Goal: Purchase product/service

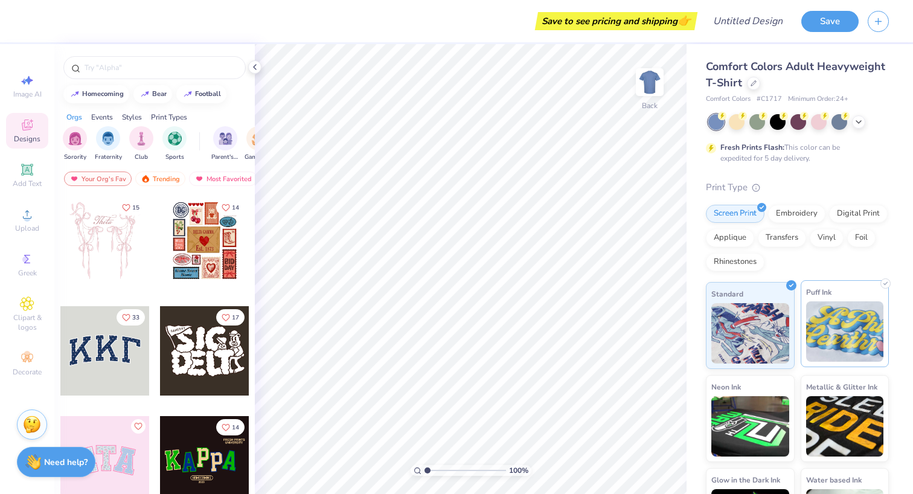
scroll to position [61, 0]
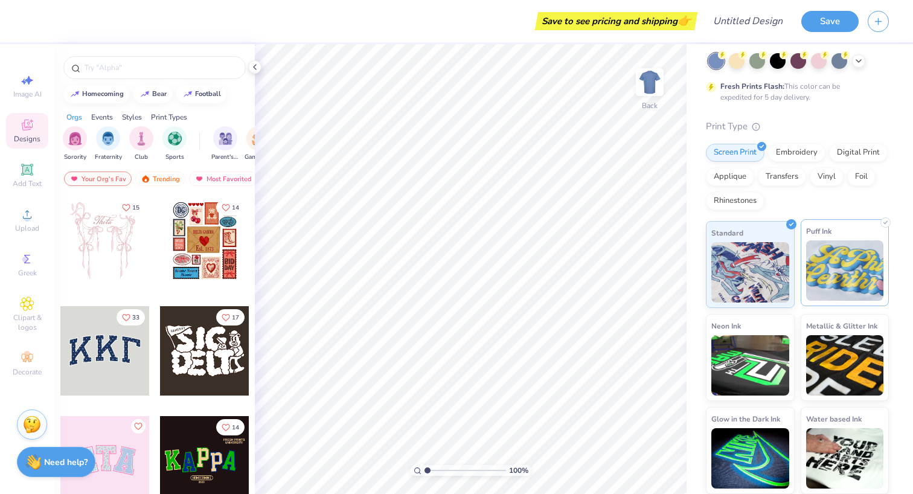
click at [840, 274] on img at bounding box center [845, 270] width 78 height 60
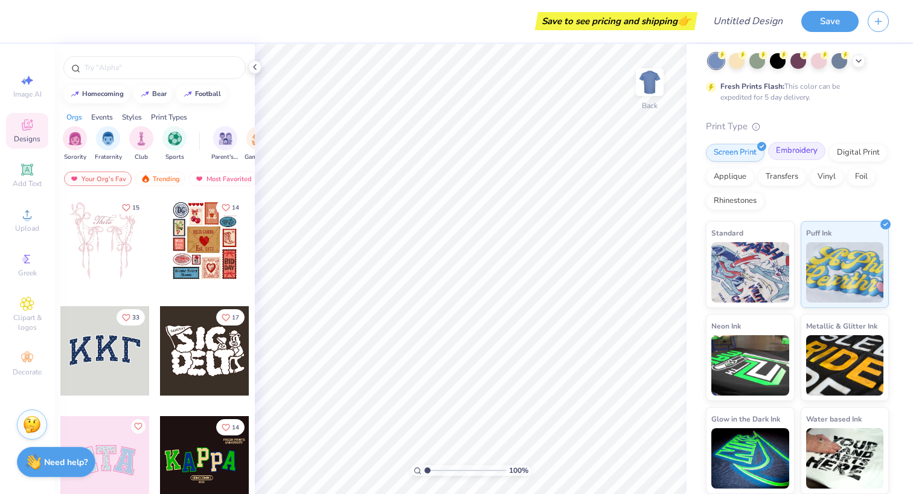
click at [782, 156] on div "Embroidery" at bounding box center [796, 151] width 57 height 18
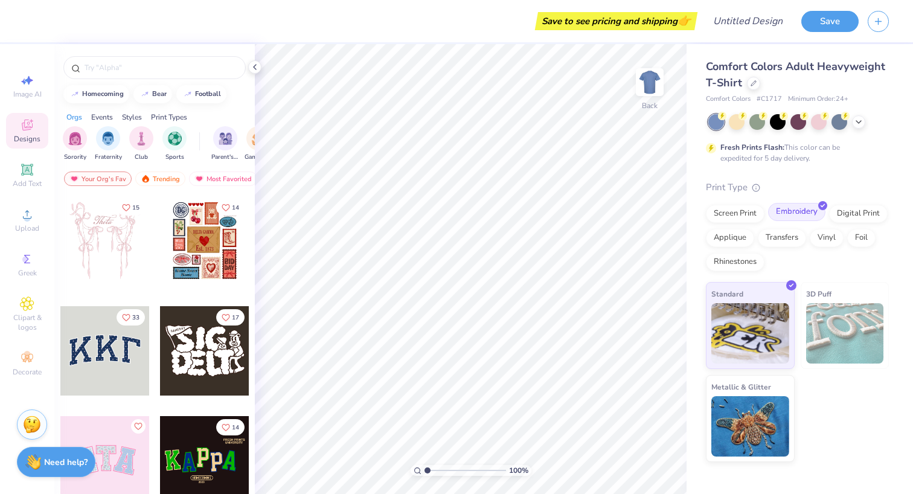
scroll to position [0, 0]
click at [834, 169] on div "Comfort Colors Adult Heavyweight T-Shirt Comfort Colors # C1717 Minimum Order: …" at bounding box center [797, 260] width 183 height 403
click at [855, 121] on icon at bounding box center [859, 121] width 10 height 10
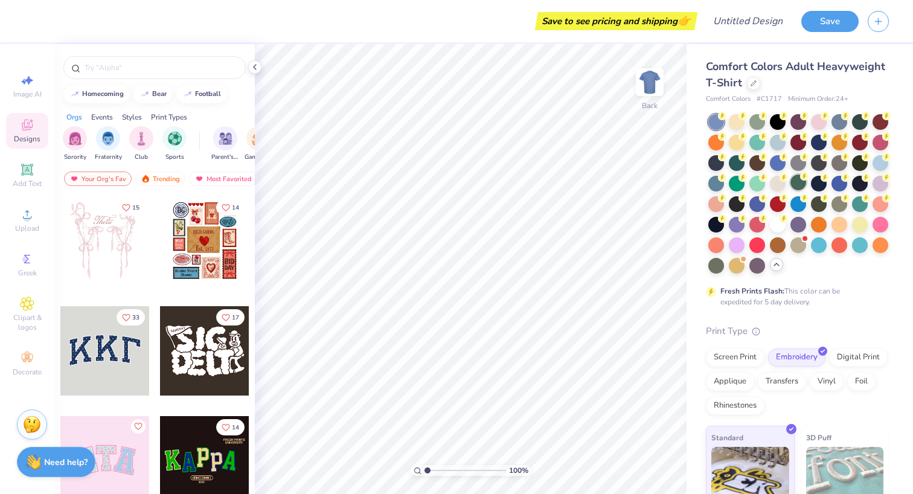
click at [807, 173] on icon at bounding box center [804, 176] width 8 height 8
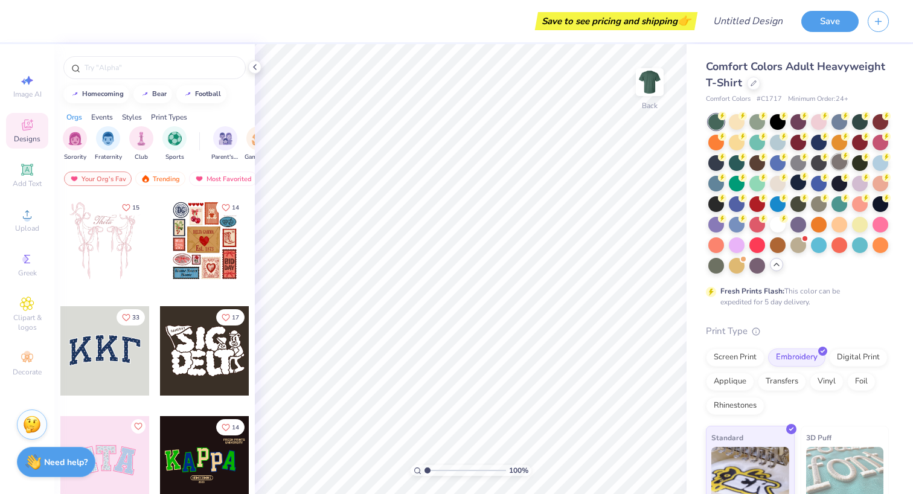
click at [841, 168] on div at bounding box center [839, 162] width 16 height 16
click at [811, 200] on div at bounding box center [819, 203] width 16 height 16
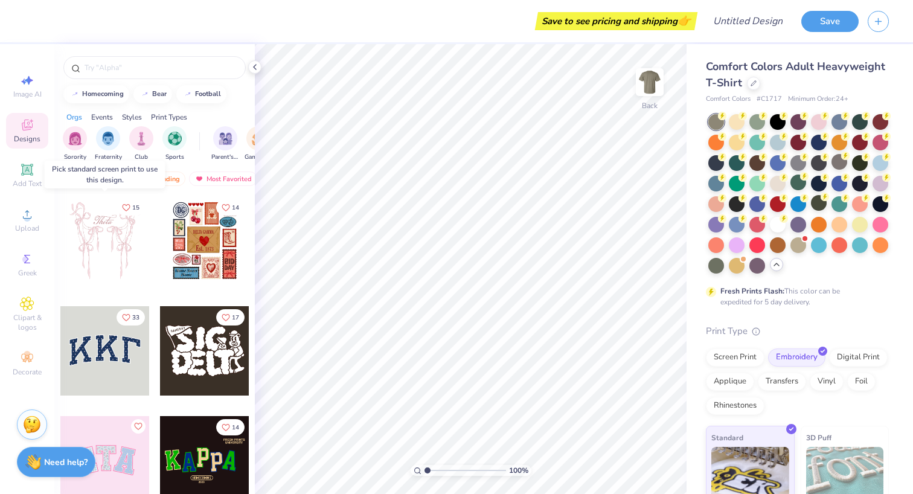
click at [112, 248] on div at bounding box center [104, 240] width 89 height 89
click at [212, 242] on div at bounding box center [204, 240] width 89 height 89
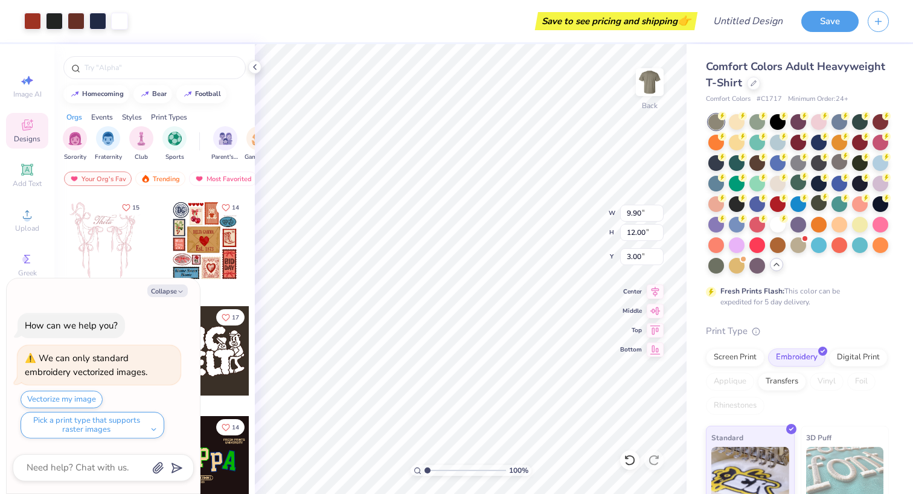
type textarea "x"
click at [202, 95] on div "football" at bounding box center [208, 92] width 26 height 7
type input "football"
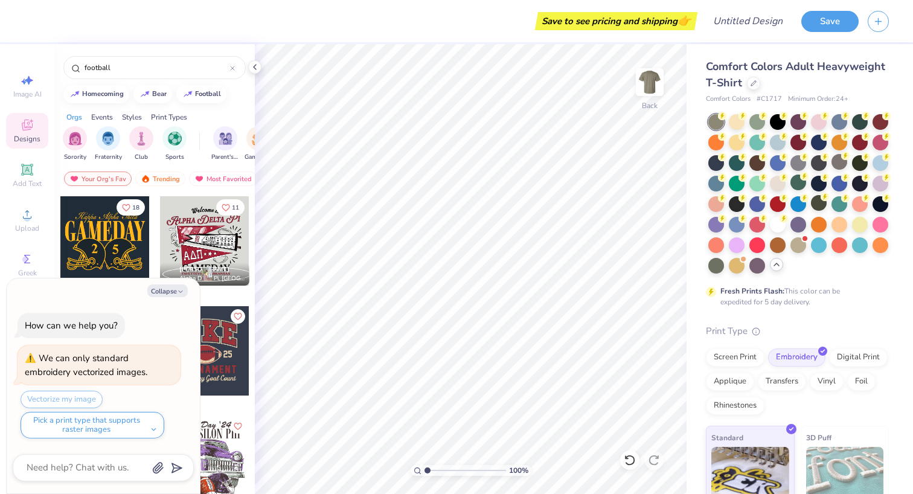
scroll to position [79, 0]
